Goal: Information Seeking & Learning: Learn about a topic

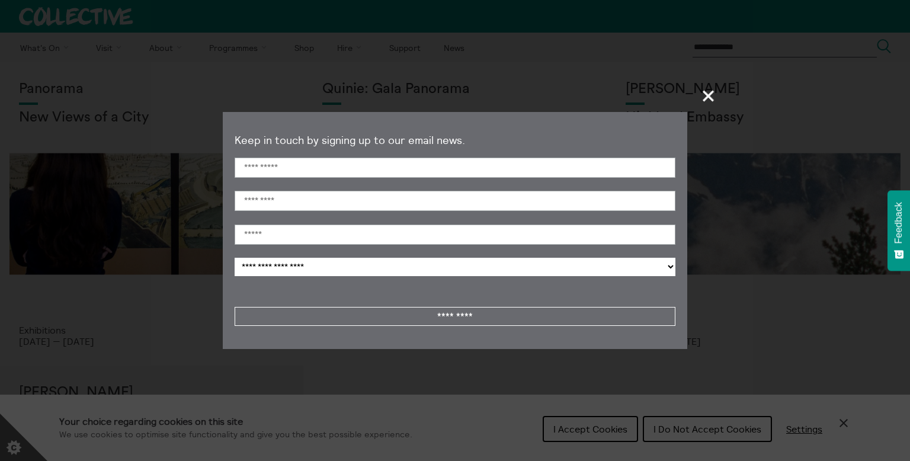
click at [707, 114] on section "**********" at bounding box center [455, 230] width 910 height 461
click at [707, 106] on span "+" at bounding box center [708, 95] width 35 height 35
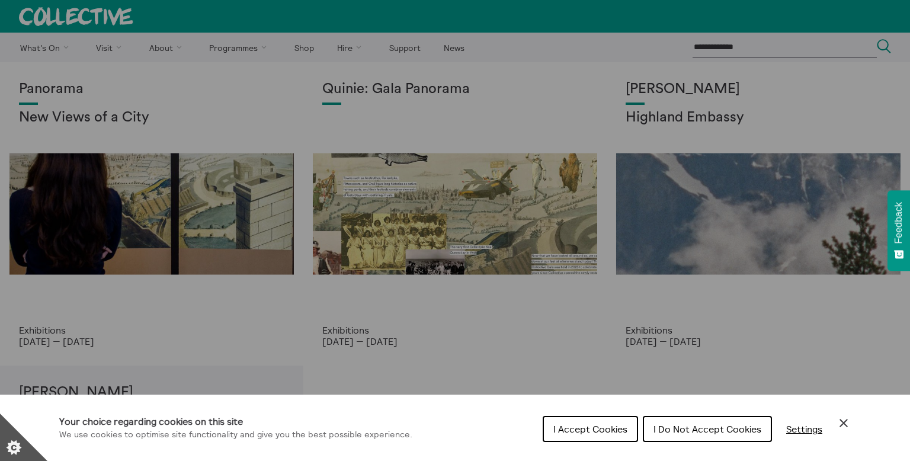
click at [578, 428] on span "I Accept Cookies" at bounding box center [590, 429] width 74 height 12
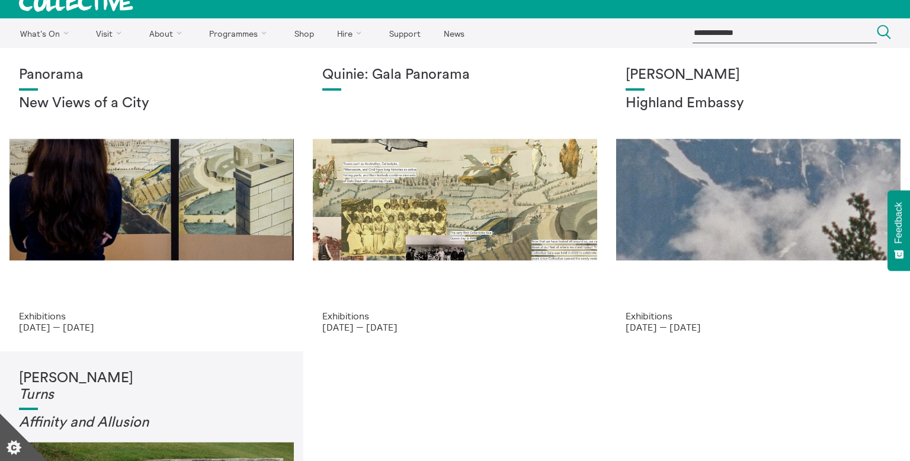
scroll to position [17, 0]
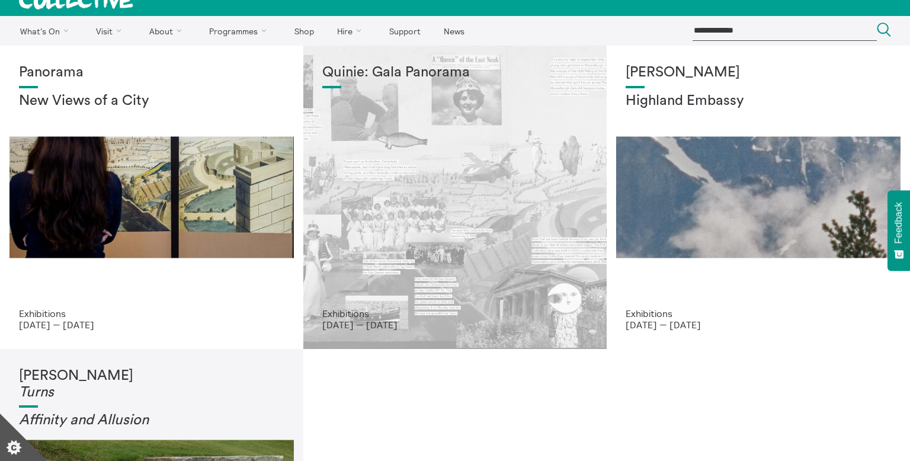
click at [491, 203] on div "Quinie: Gala Panorama" at bounding box center [454, 187] width 265 height 244
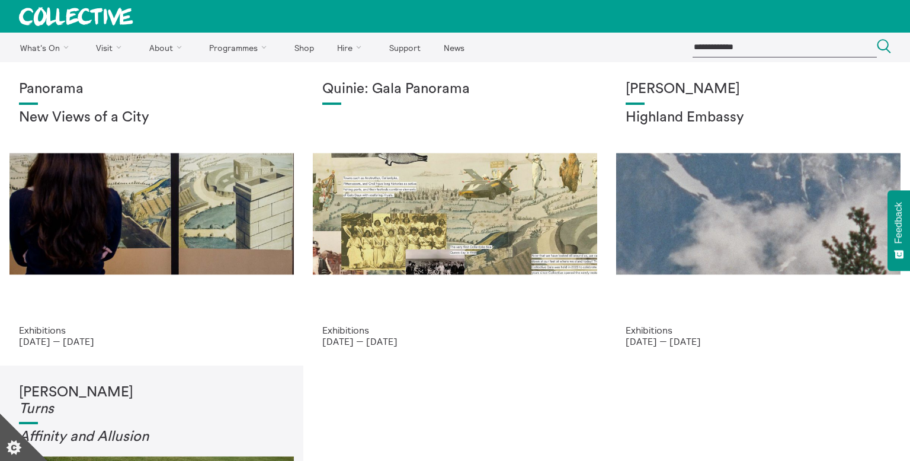
scroll to position [1, 0]
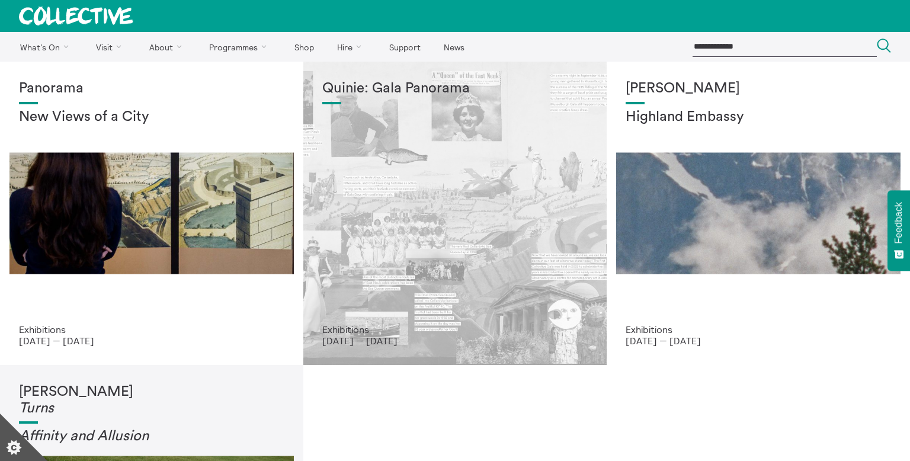
click at [414, 277] on div "Quinie: Gala Panorama" at bounding box center [454, 203] width 265 height 244
click at [431, 246] on div "Quinie: Gala Panorama" at bounding box center [454, 203] width 265 height 244
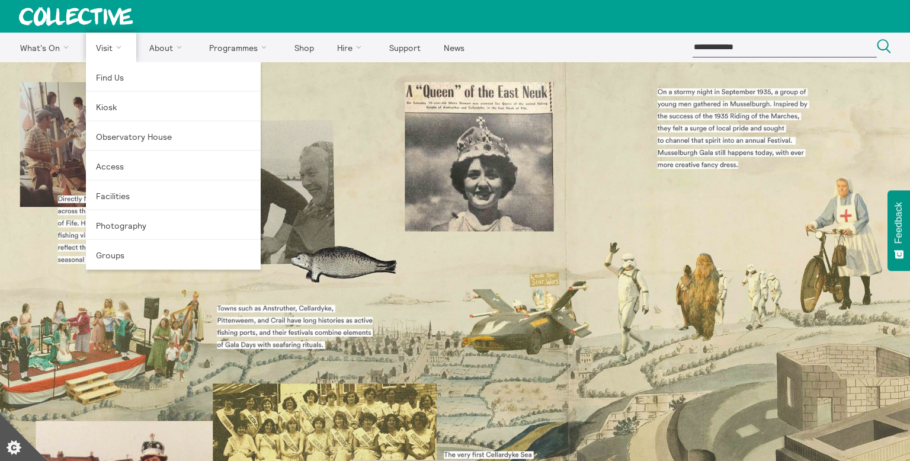
click at [123, 57] on link "Visit" at bounding box center [111, 48] width 51 height 30
